Goal: Find specific page/section: Find specific page/section

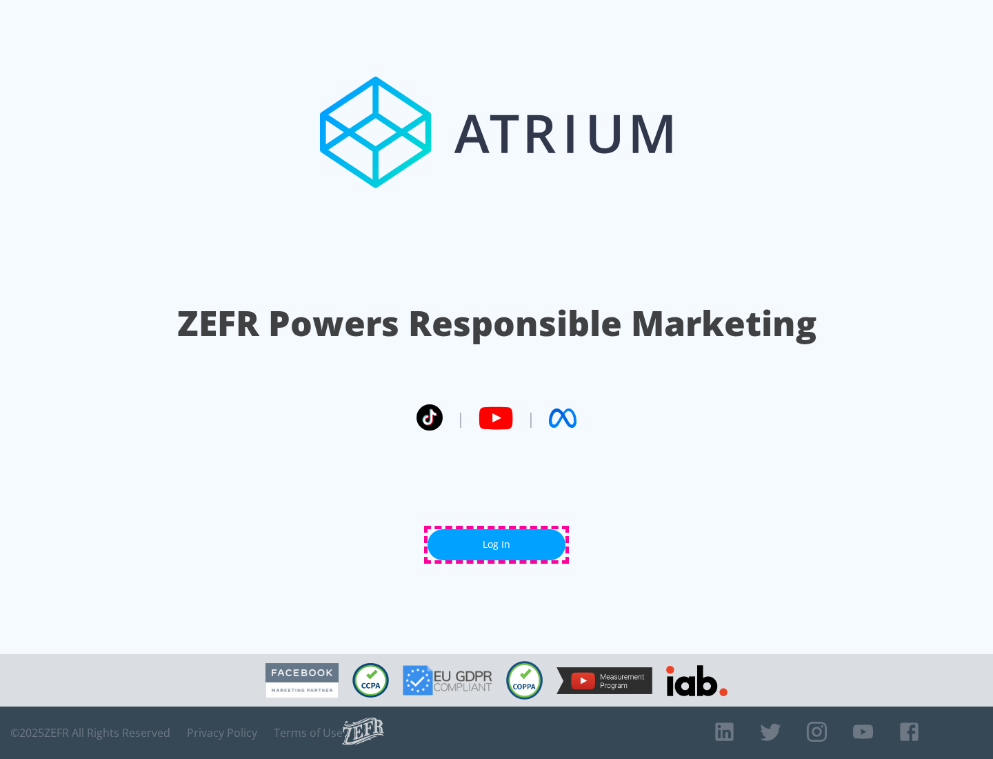
click at [497, 544] on link "Log In" at bounding box center [497, 544] width 138 height 31
